Goal: Task Accomplishment & Management: Use online tool/utility

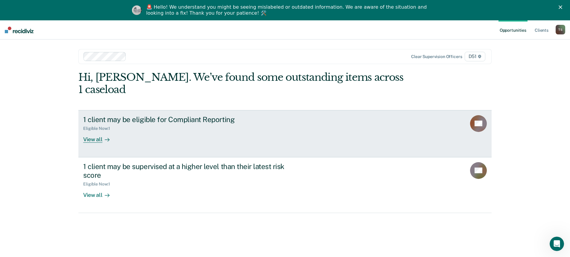
click at [86, 131] on div "View all" at bounding box center [100, 137] width 34 height 12
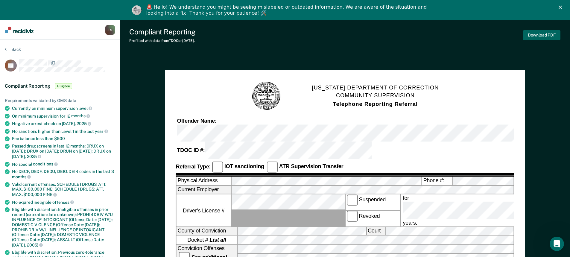
click at [546, 37] on button "Download PDF" at bounding box center [541, 35] width 37 height 10
